Goal: Find specific page/section: Find specific page/section

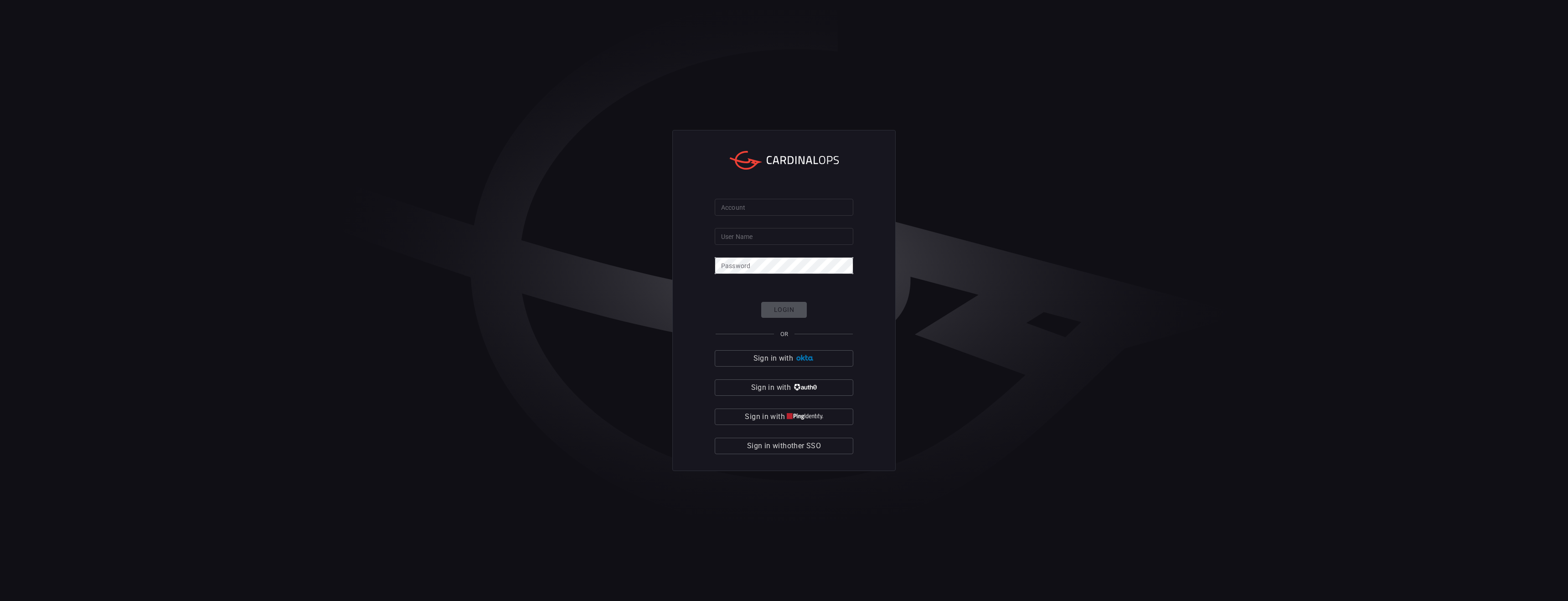
click at [783, 214] on input "Account" at bounding box center [784, 207] width 139 height 17
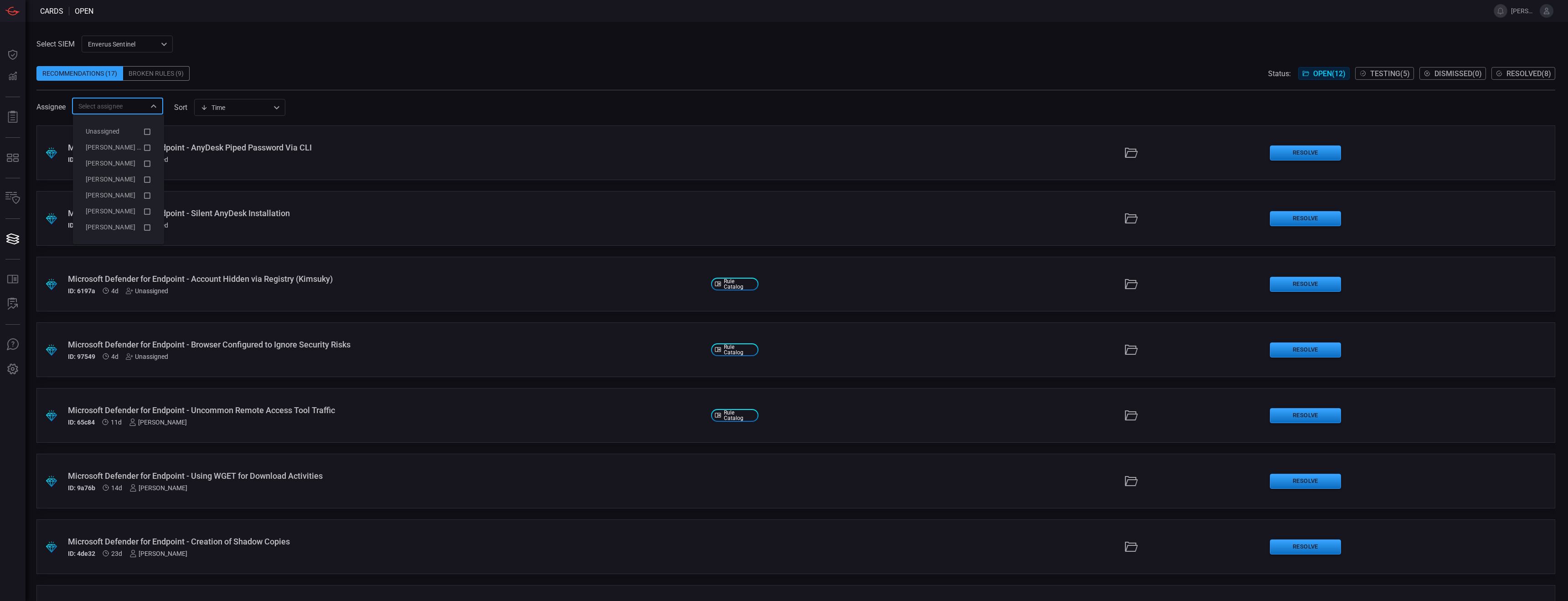
click at [139, 109] on input "text" at bounding box center [110, 106] width 71 height 12
click at [150, 132] on icon at bounding box center [147, 132] width 8 height 11
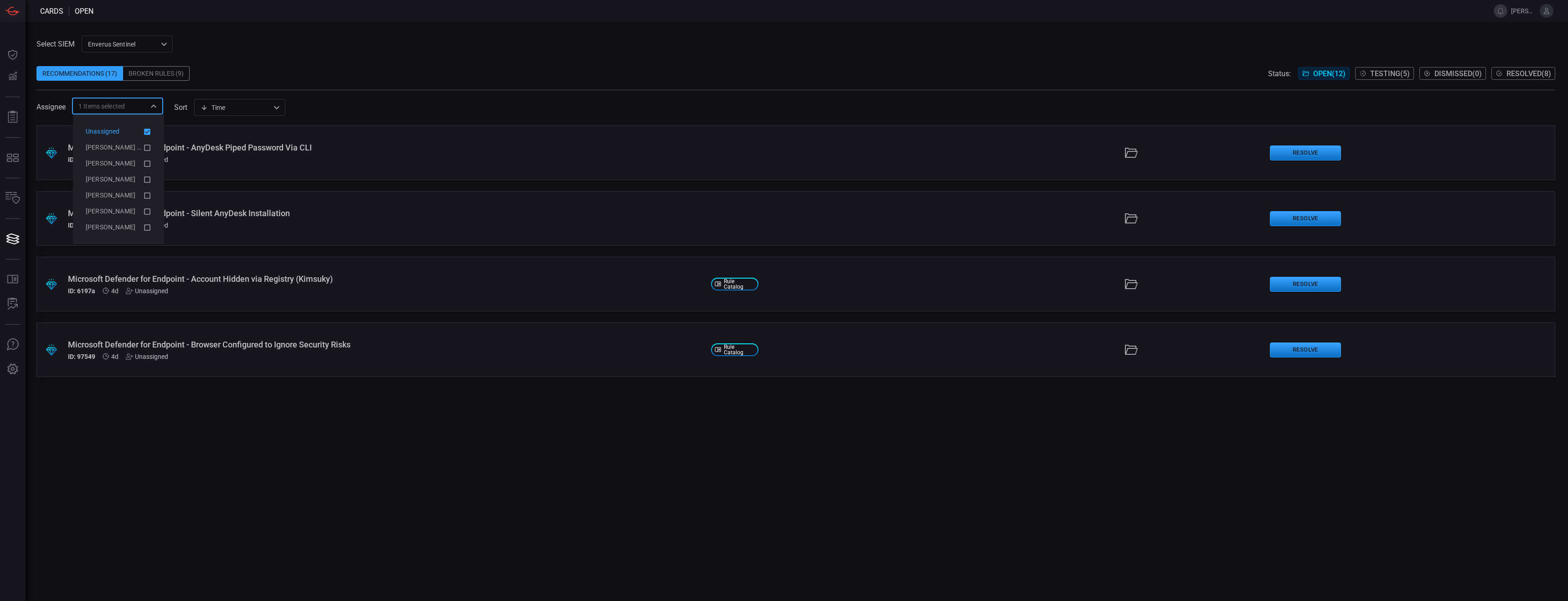
click at [114, 445] on div ".suggested_cards_icon{fill:url(#suggested_cards_icon);} Microsoft Defender for …" at bounding box center [796, 363] width 1519 height 476
click at [131, 105] on input "text" at bounding box center [135, 106] width 21 height 12
click at [148, 137] on li "Unassigned" at bounding box center [119, 132] width 80 height 16
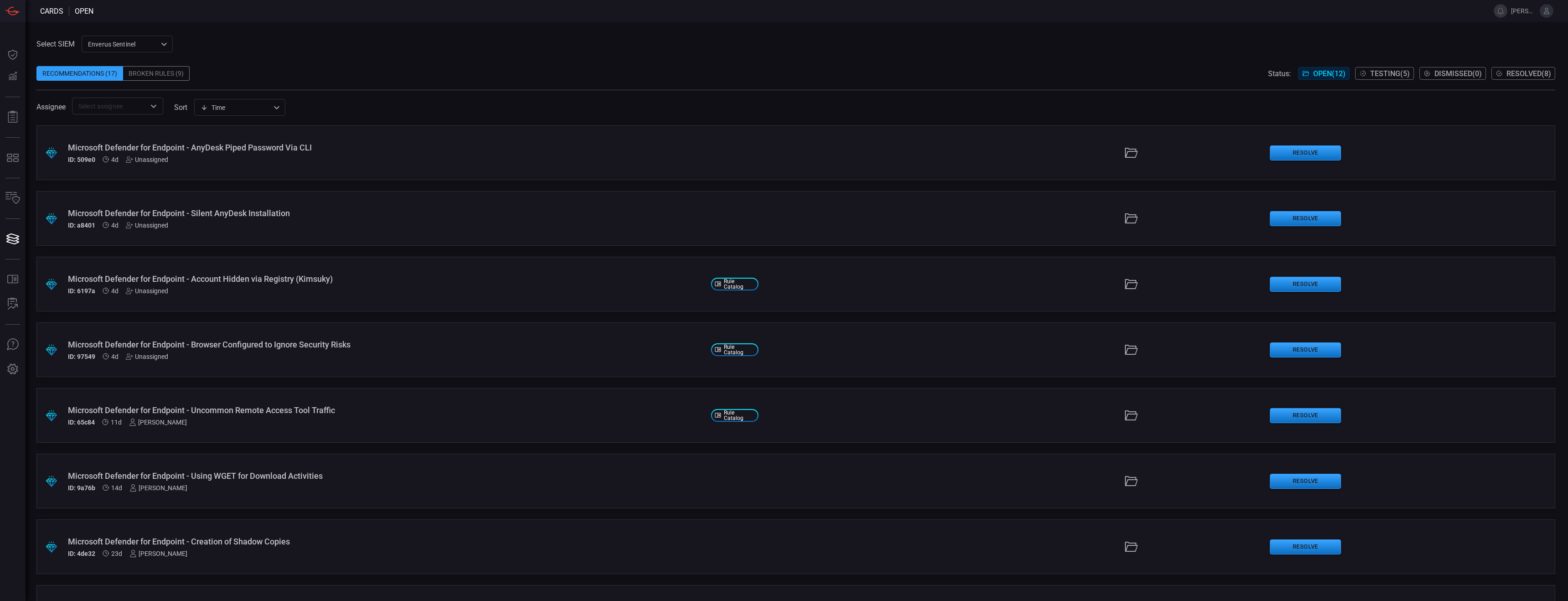
click at [438, 71] on div "Recommendations (17) Broken Rules (9) Status: Open ( 12 ) Testing ( 5 ) Dismiss…" at bounding box center [796, 74] width 1519 height 15
